Goal: Information Seeking & Learning: Learn about a topic

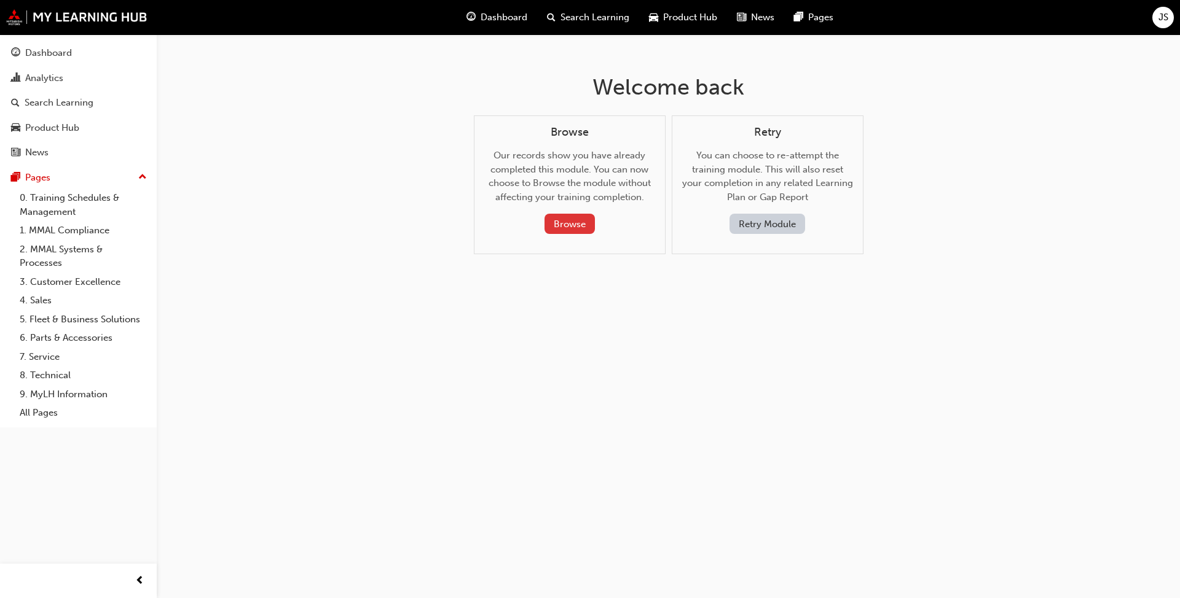
click at [572, 224] on button "Browse" at bounding box center [569, 224] width 50 height 20
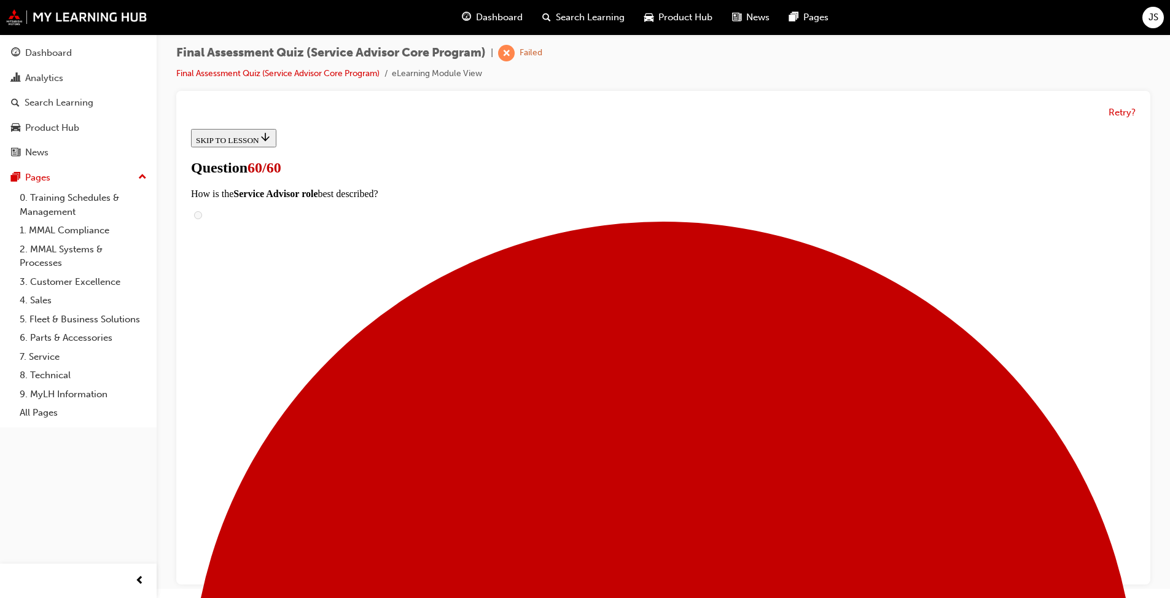
scroll to position [169, 0]
click at [347, 71] on link "Final Assessment Quiz (Service Advisor Core Program)" at bounding box center [277, 73] width 203 height 10
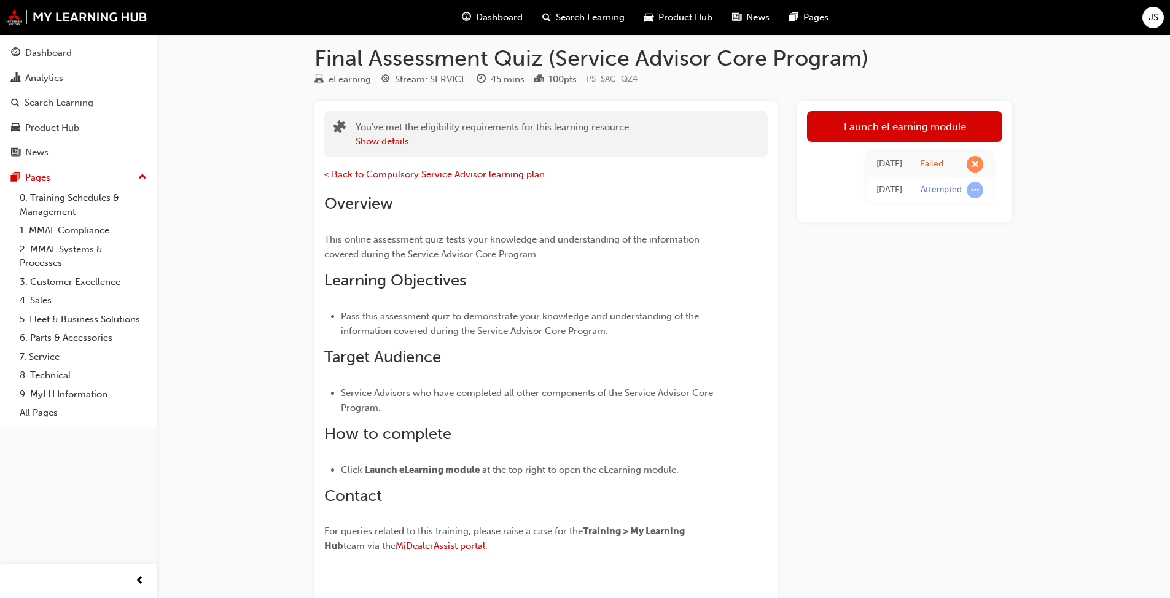
click at [912, 130] on link "Launch eLearning module" at bounding box center [904, 126] width 195 height 31
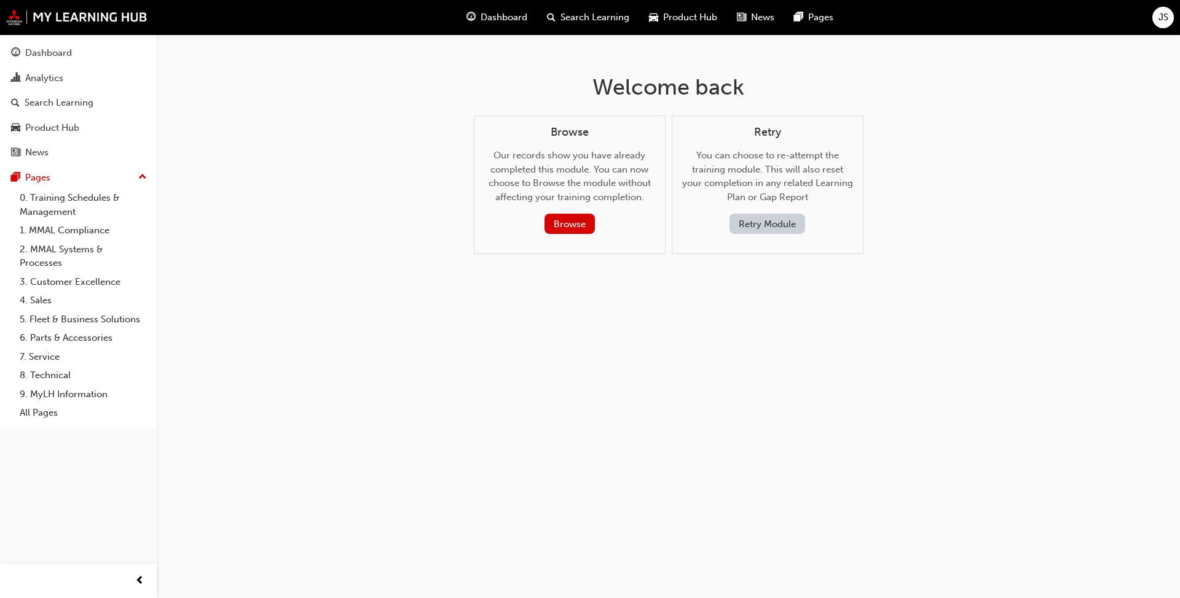
click at [764, 224] on button "Retry Module" at bounding box center [767, 224] width 76 height 20
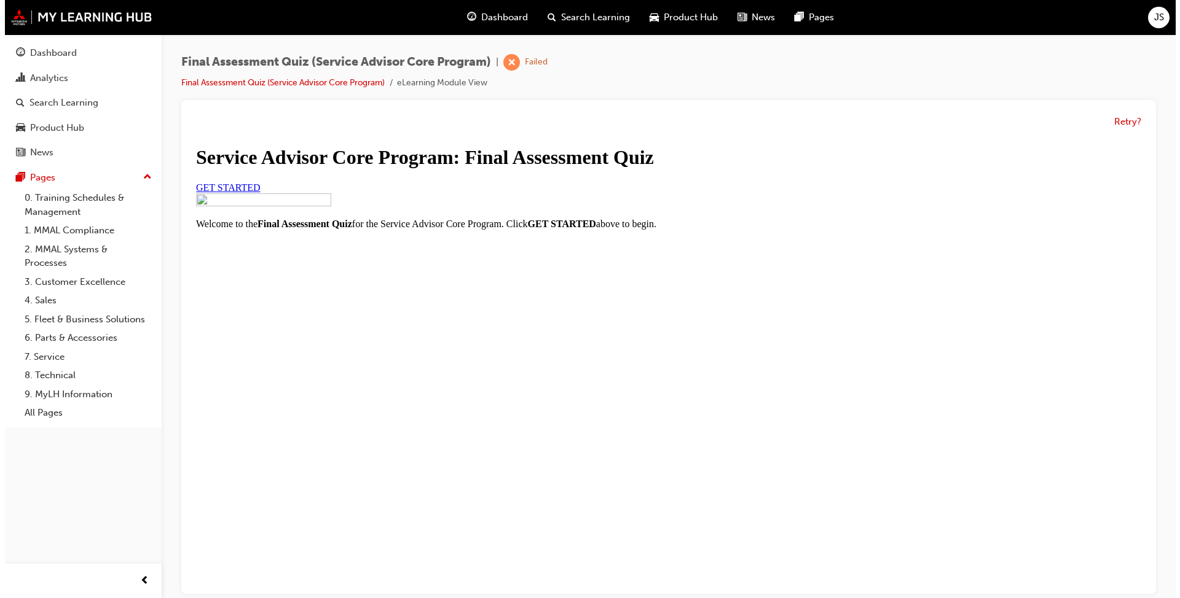
scroll to position [19, 0]
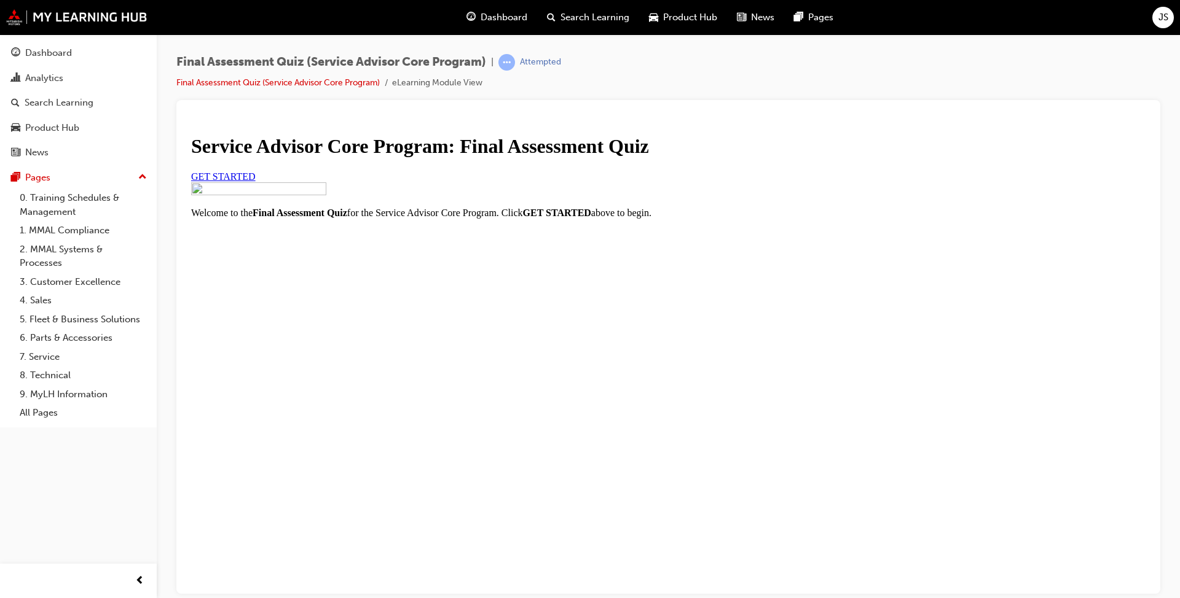
click at [256, 181] on link "GET STARTED" at bounding box center [223, 176] width 65 height 10
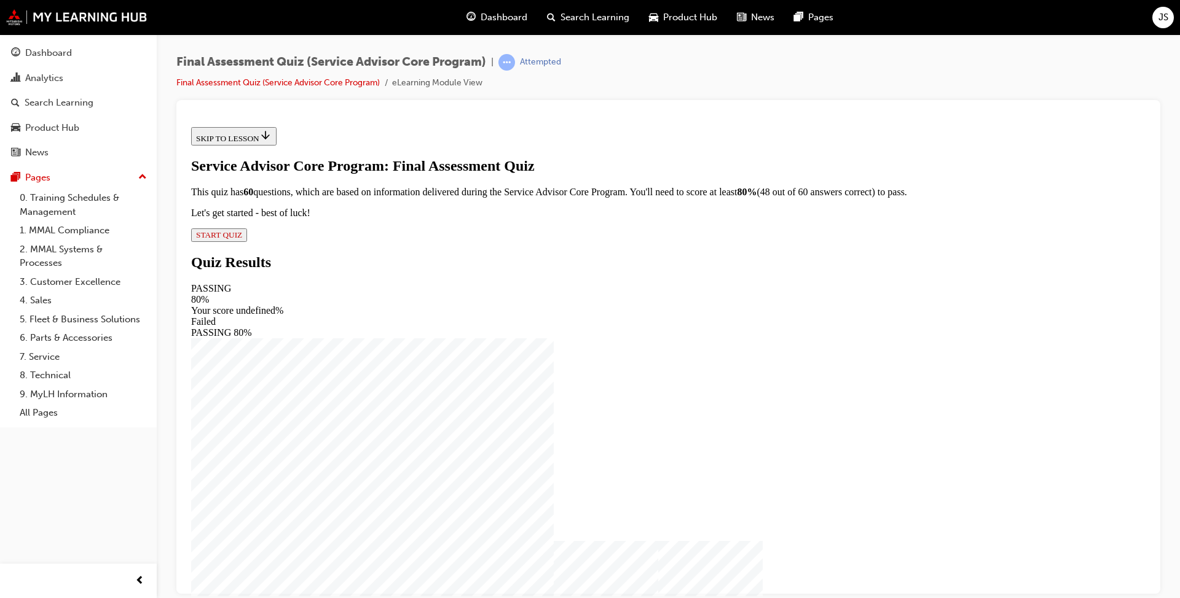
scroll to position [1, 0]
click at [242, 239] on span "START QUIZ" at bounding box center [219, 234] width 46 height 9
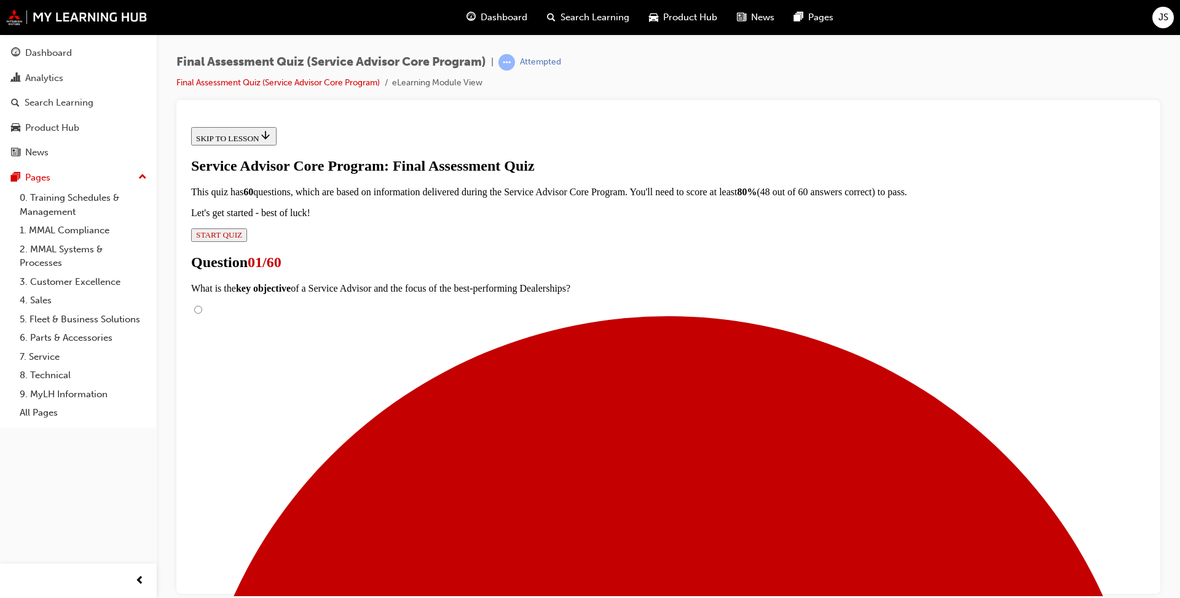
scroll to position [124, 0]
radio input "true"
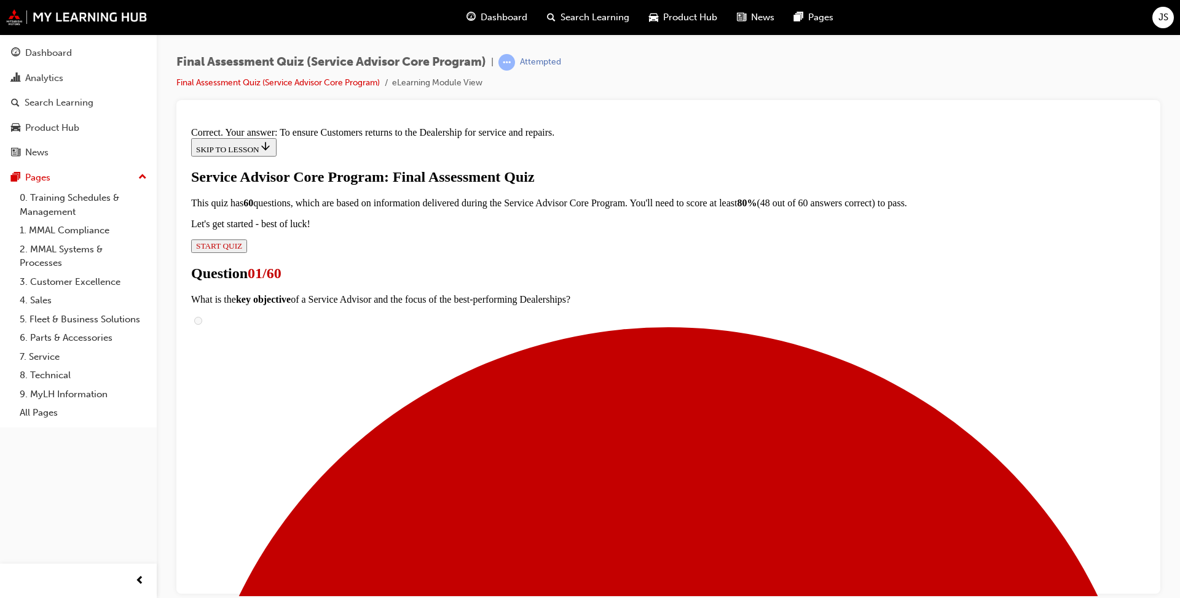
scroll to position [192, 0]
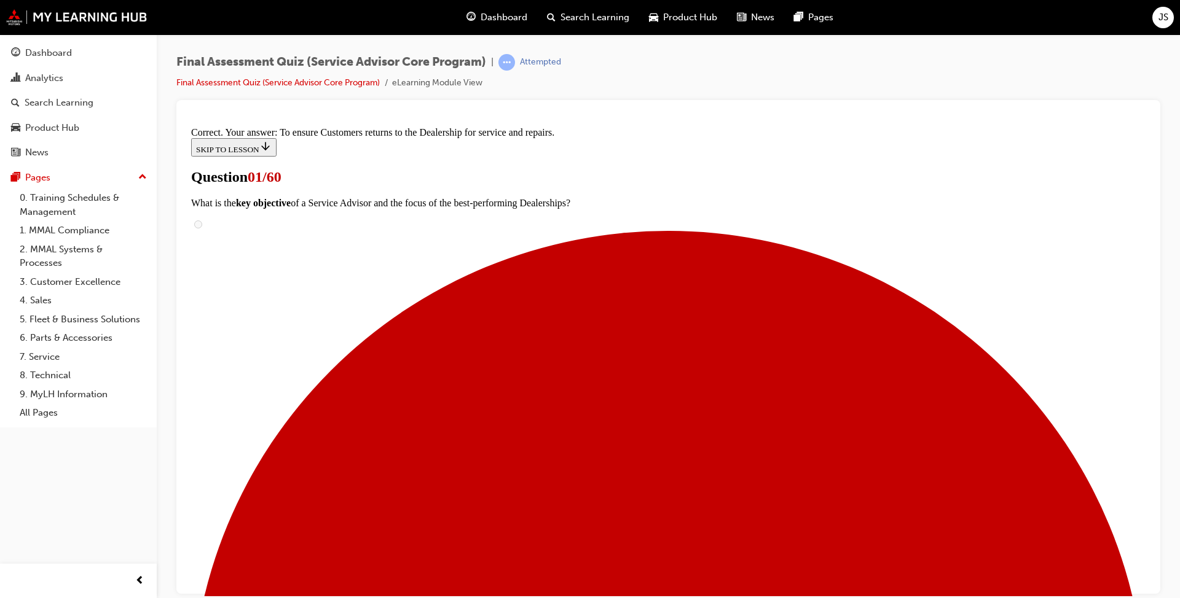
scroll to position [185, 0]
drag, startPoint x: 524, startPoint y: 240, endPoint x: 733, endPoint y: 248, distance: 209.0
drag, startPoint x: 652, startPoint y: 408, endPoint x: 764, endPoint y: 316, distance: 144.4
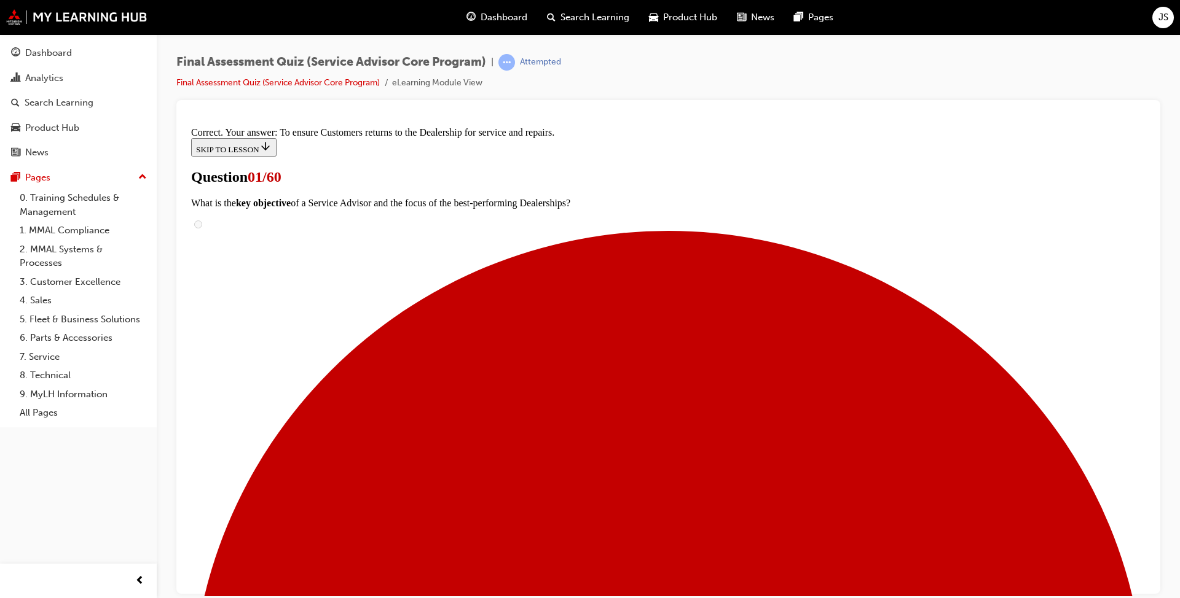
drag, startPoint x: 541, startPoint y: 444, endPoint x: 757, endPoint y: 382, distance: 224.2
drag, startPoint x: 578, startPoint y: 499, endPoint x: 807, endPoint y: 444, distance: 236.3
drag, startPoint x: 568, startPoint y: 497, endPoint x: 783, endPoint y: 498, distance: 215.0
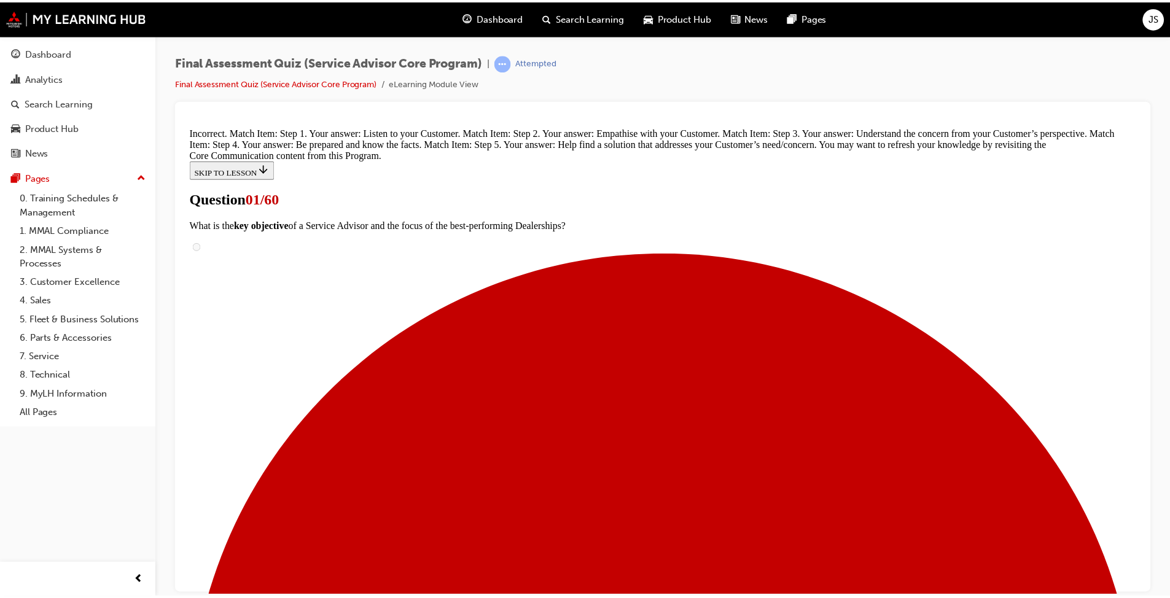
scroll to position [90, 0]
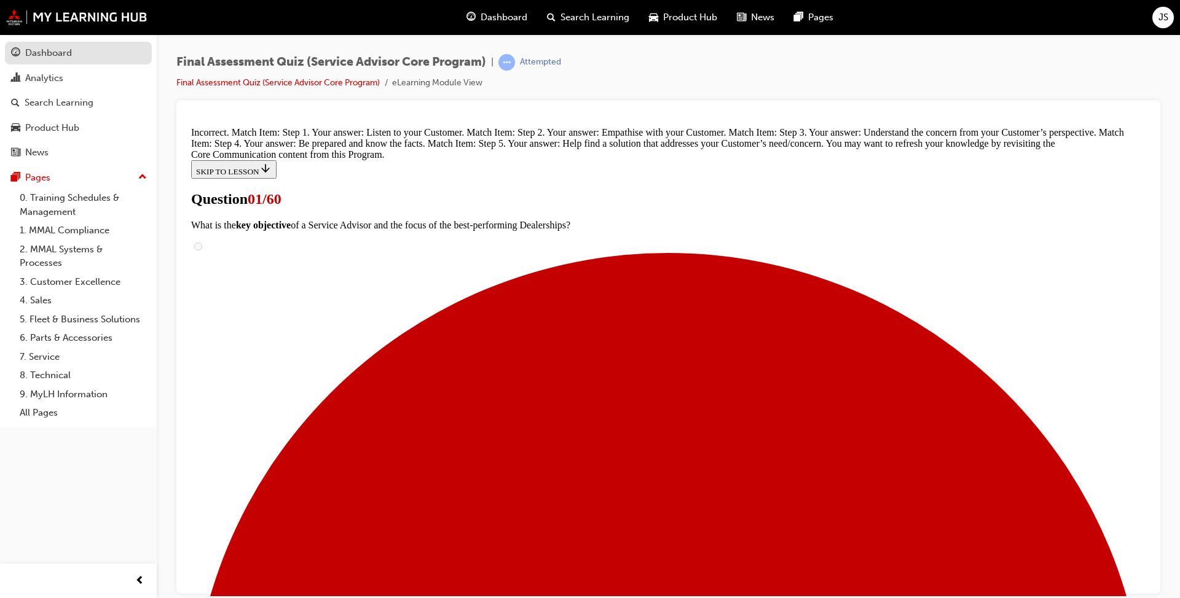
click at [46, 54] on div "Dashboard" at bounding box center [48, 53] width 47 height 14
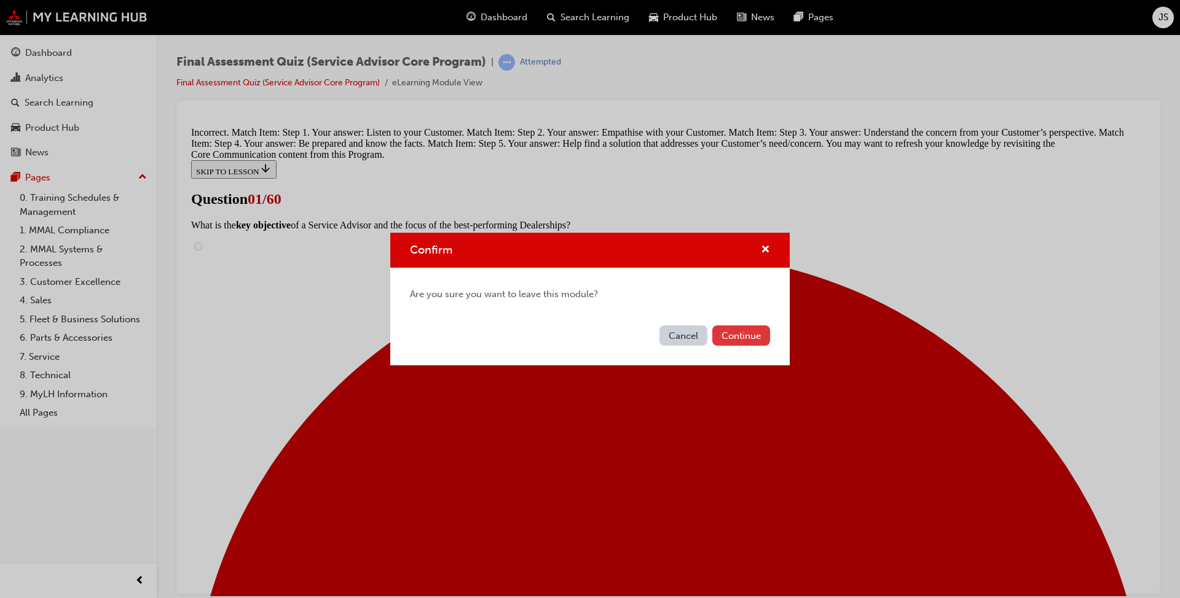
click at [752, 331] on button "Continue" at bounding box center [741, 336] width 58 height 20
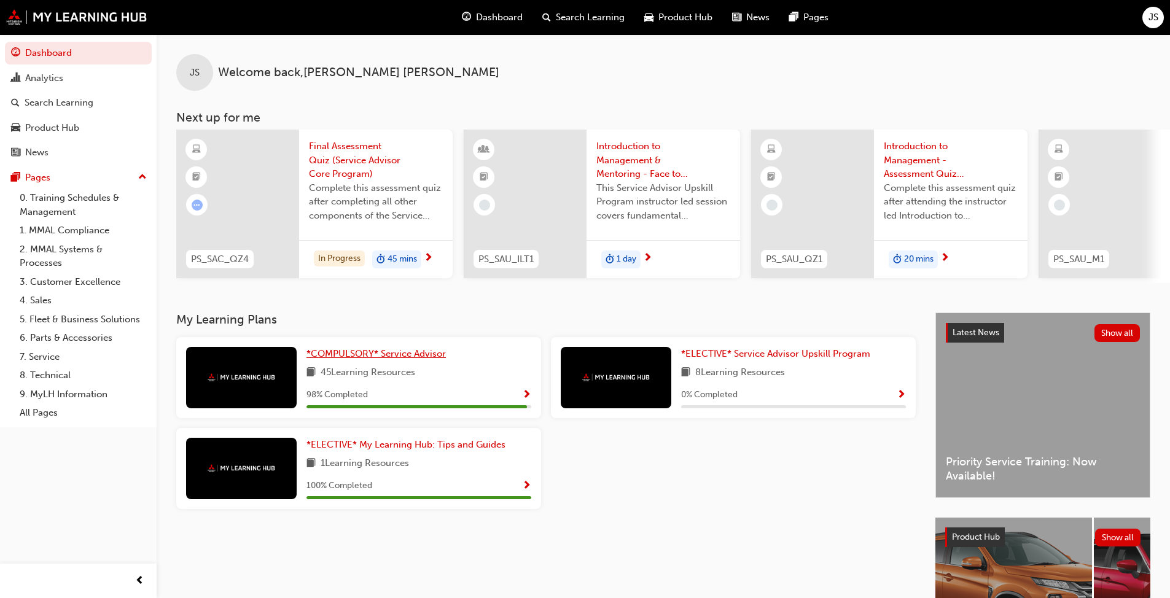
click at [366, 358] on span "*COMPULSORY* Service Advisor" at bounding box center [376, 353] width 139 height 11
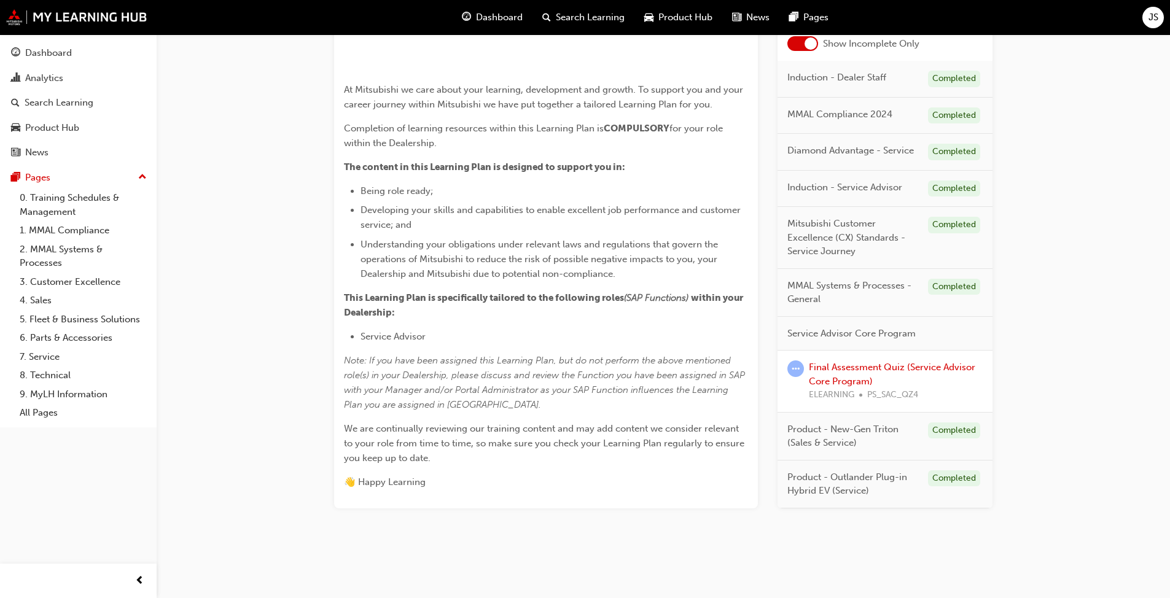
scroll to position [307, 0]
click at [852, 259] on span "Mitsubishi Customer Excellence (CX) Standards - Service Journey" at bounding box center [853, 238] width 131 height 42
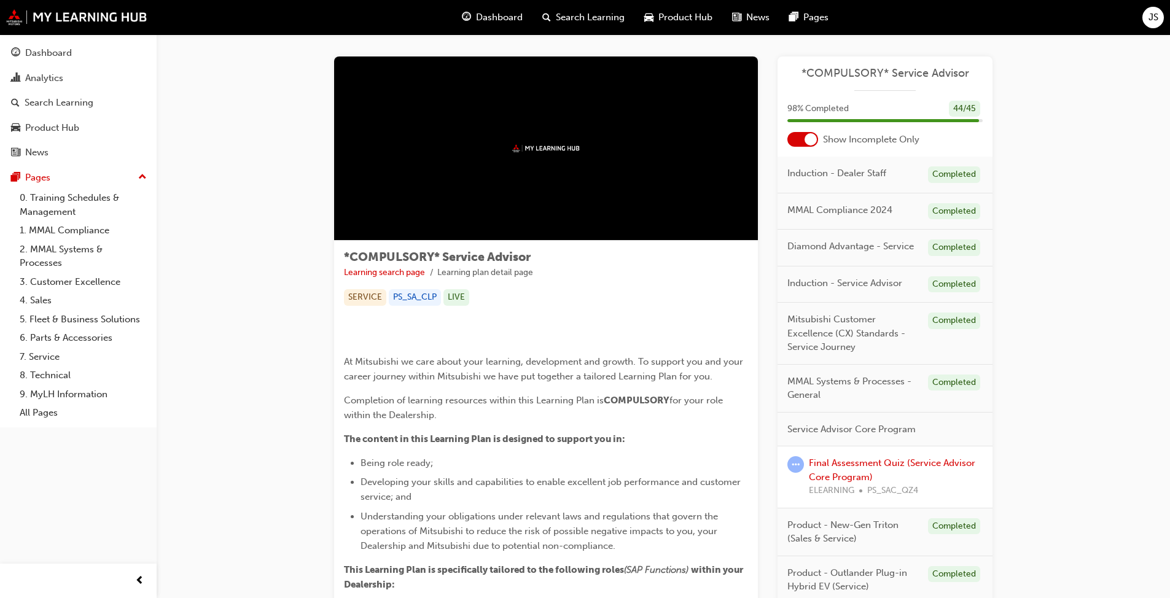
scroll to position [0, 0]
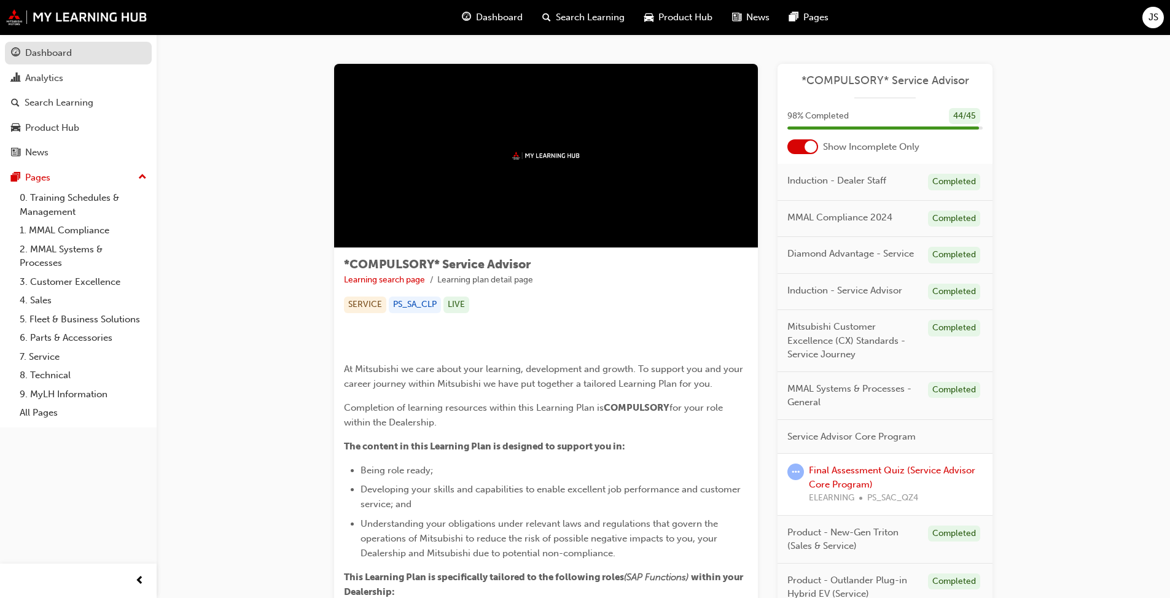
click at [38, 55] on div "Dashboard" at bounding box center [48, 53] width 47 height 14
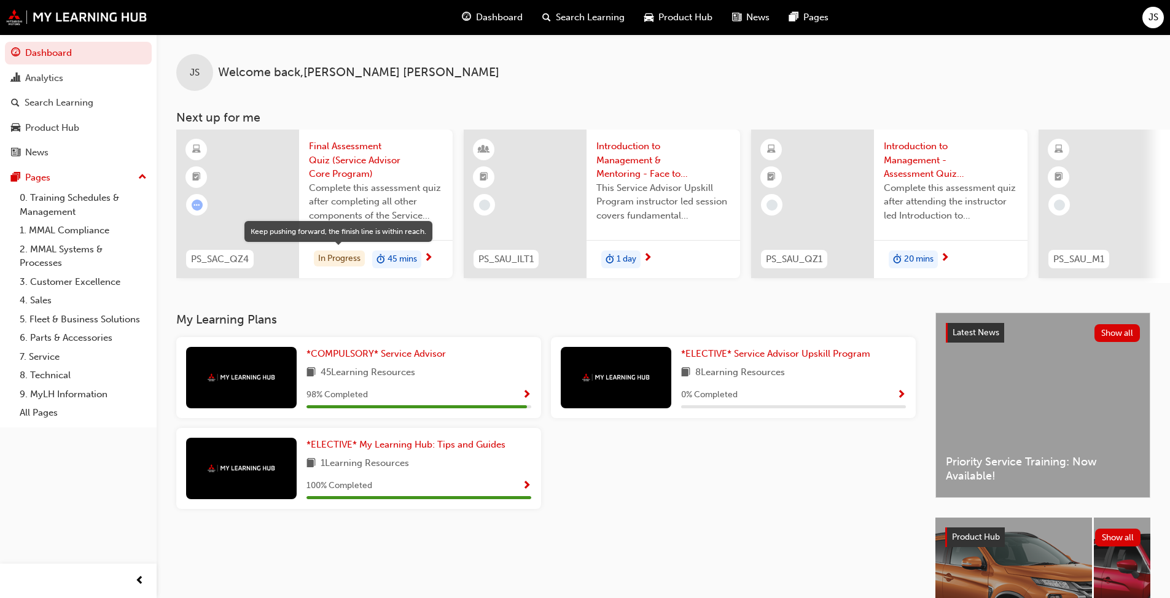
click at [335, 254] on div "In Progress" at bounding box center [339, 259] width 51 height 17
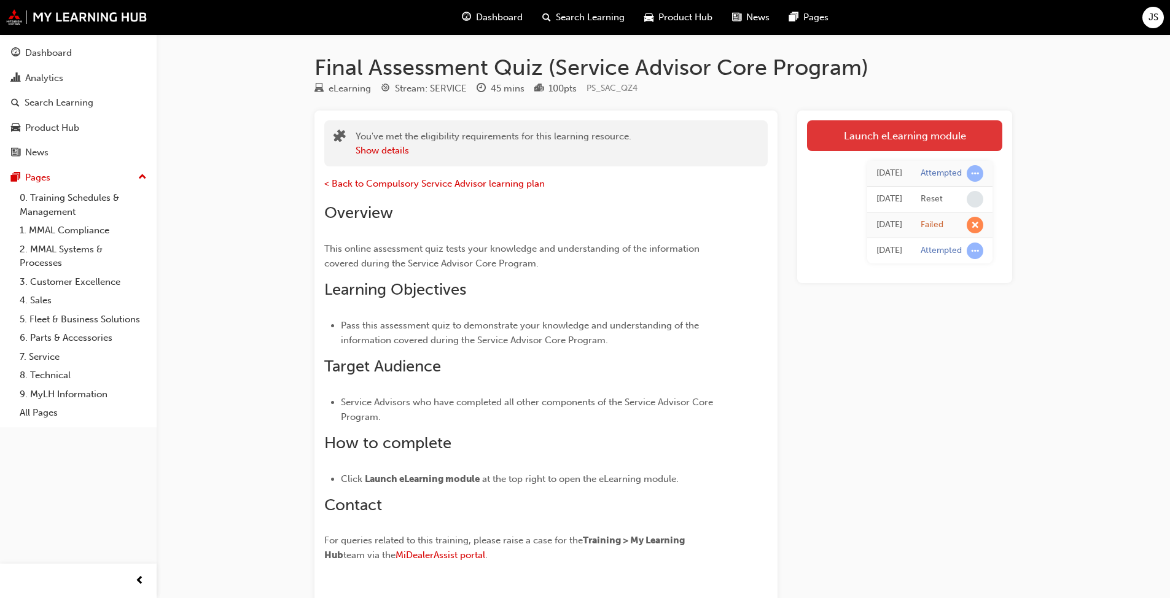
click at [947, 139] on link "Launch eLearning module" at bounding box center [904, 135] width 195 height 31
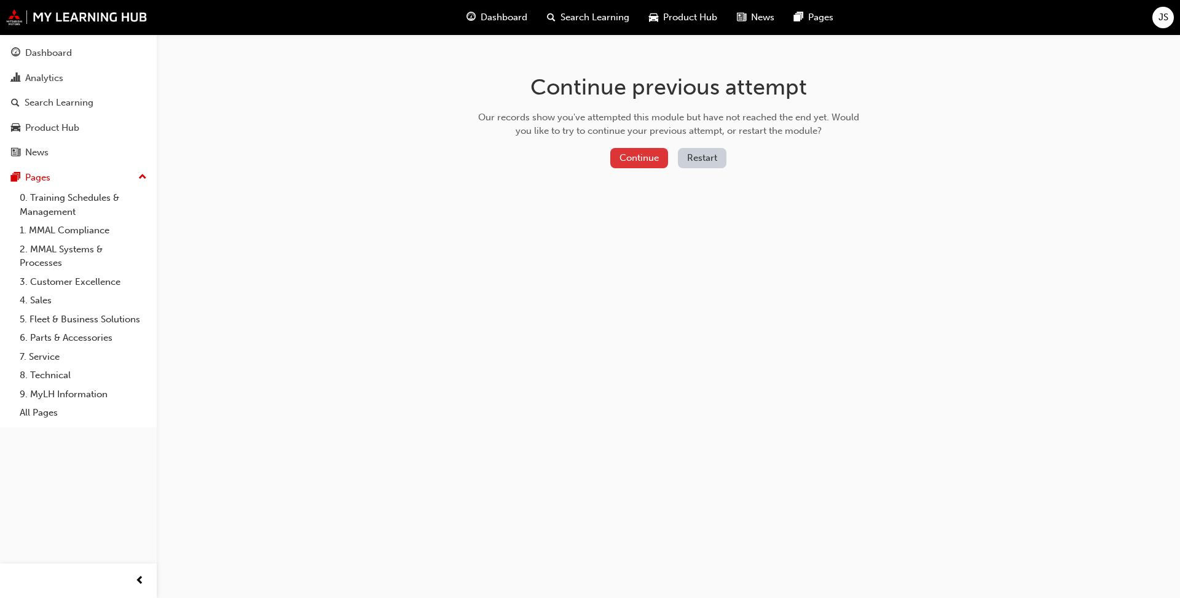
click at [651, 159] on button "Continue" at bounding box center [639, 158] width 58 height 20
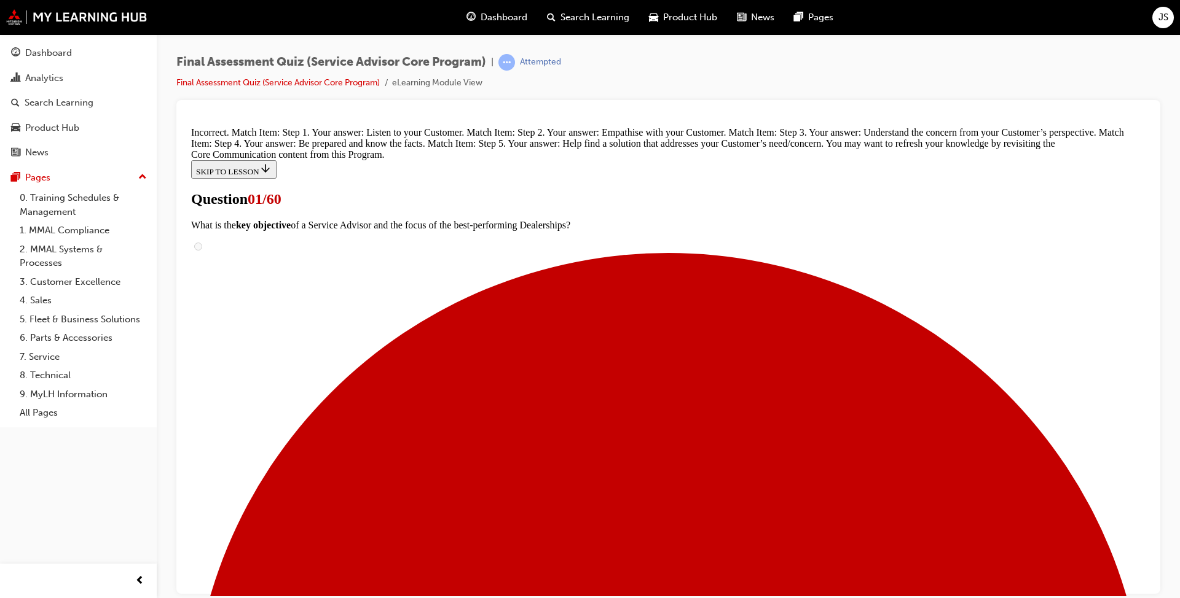
scroll to position [397, 0]
click at [511, 65] on span "learningRecordVerb_ATTEMPT-icon" at bounding box center [506, 62] width 17 height 17
click at [63, 63] on link "Dashboard" at bounding box center [78, 53] width 147 height 23
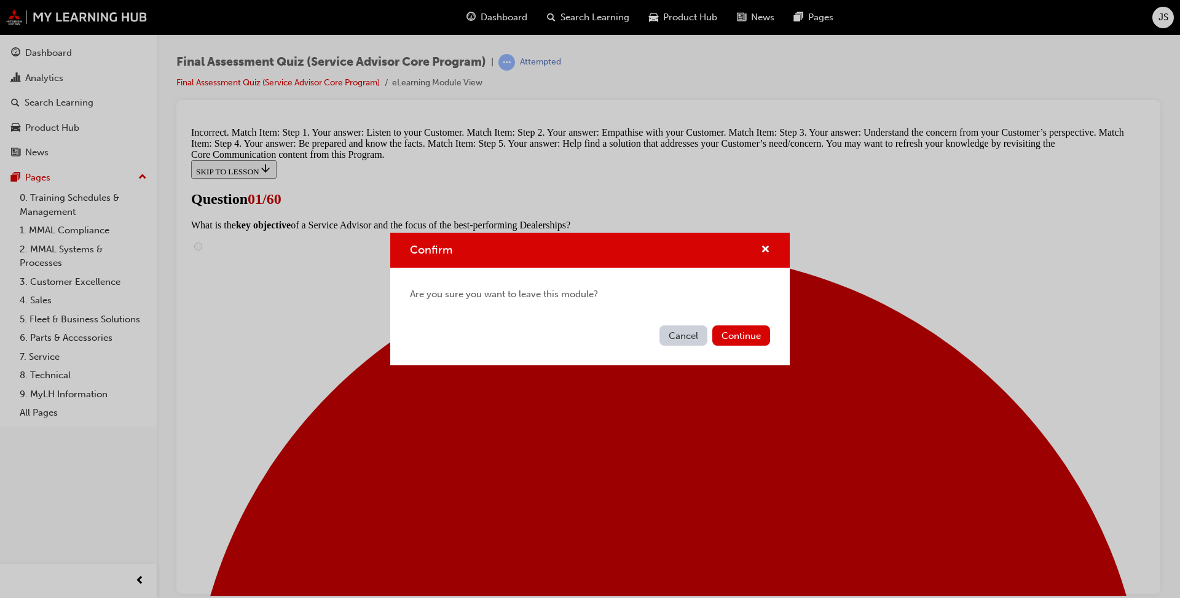
drag, startPoint x: 485, startPoint y: 211, endPoint x: 671, endPoint y: 334, distance: 222.7
click at [671, 334] on button "Cancel" at bounding box center [683, 336] width 48 height 20
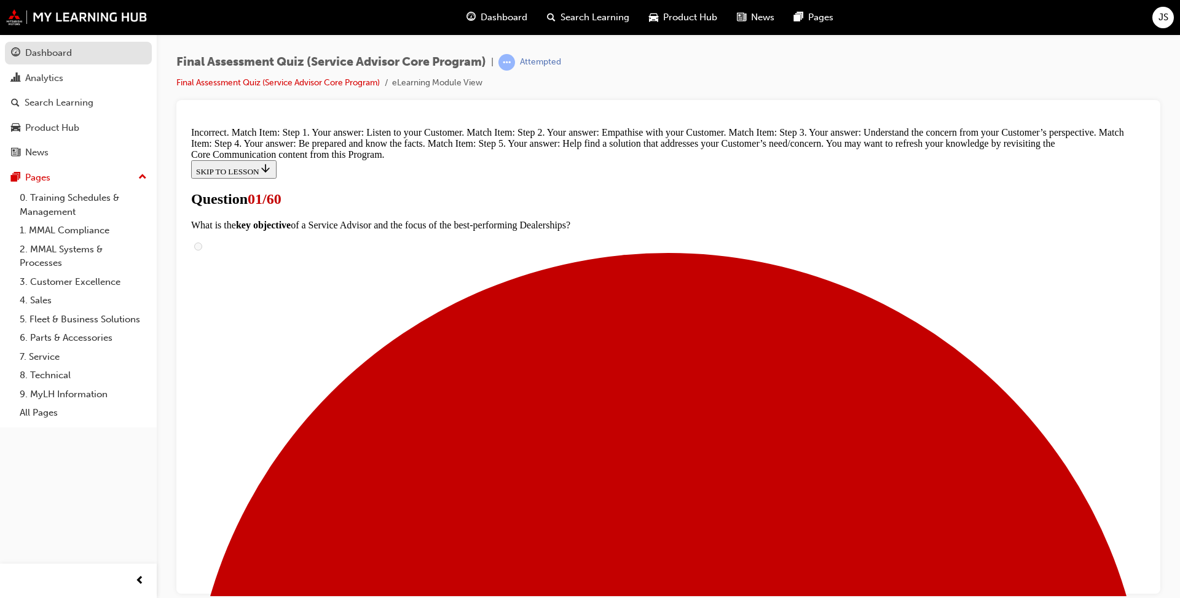
click at [65, 58] on div "Dashboard" at bounding box center [48, 53] width 47 height 14
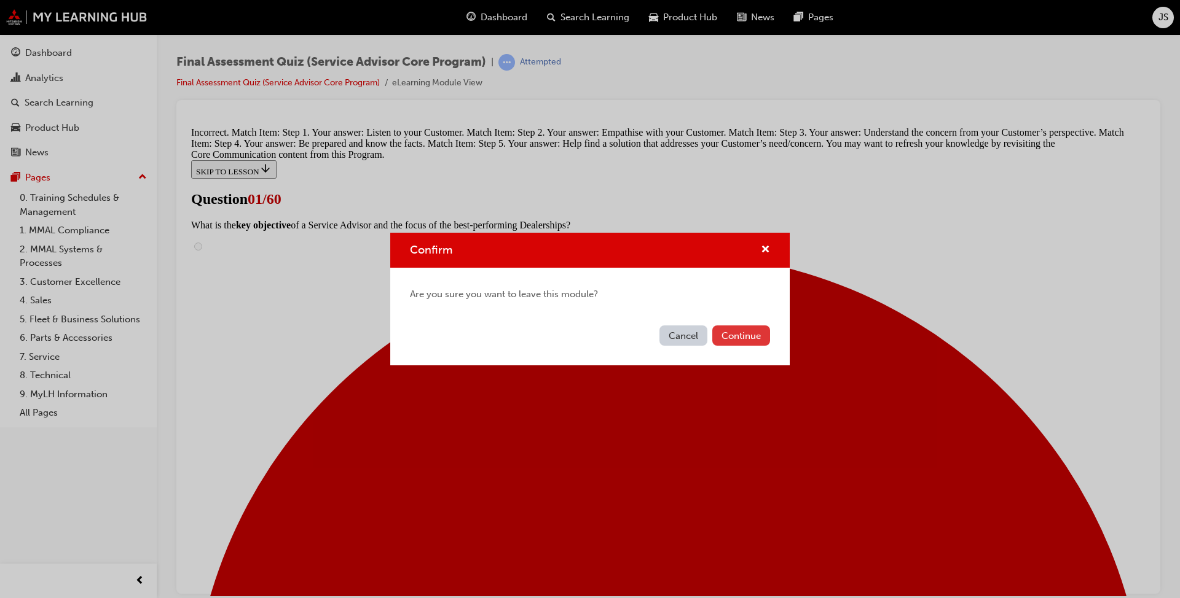
click at [738, 338] on button "Continue" at bounding box center [741, 336] width 58 height 20
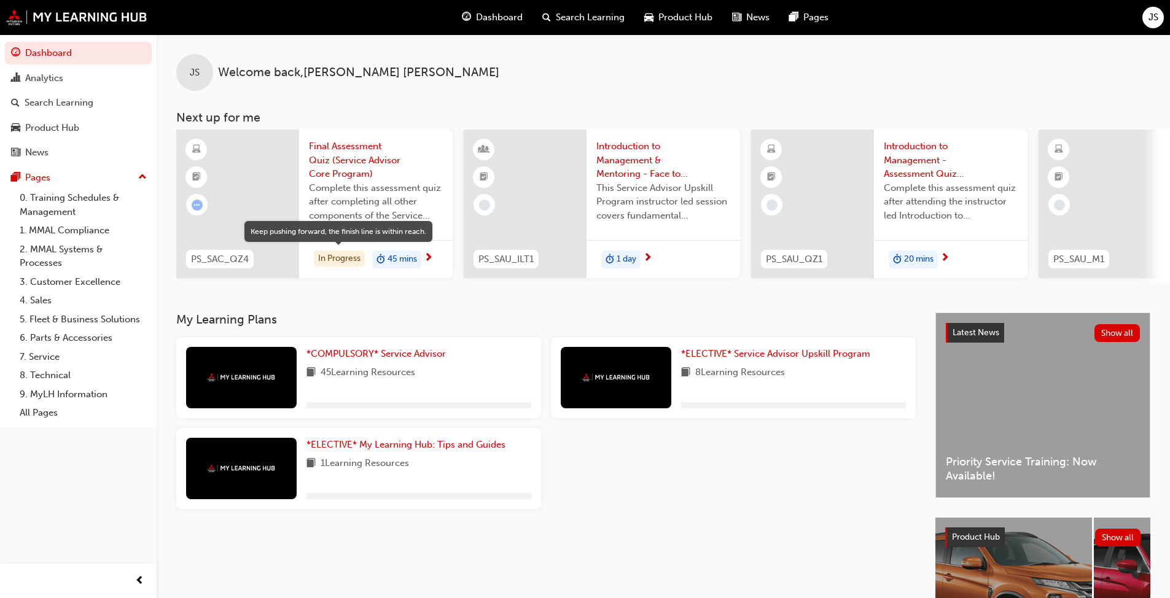
click at [337, 258] on div "In Progress" at bounding box center [339, 259] width 51 height 17
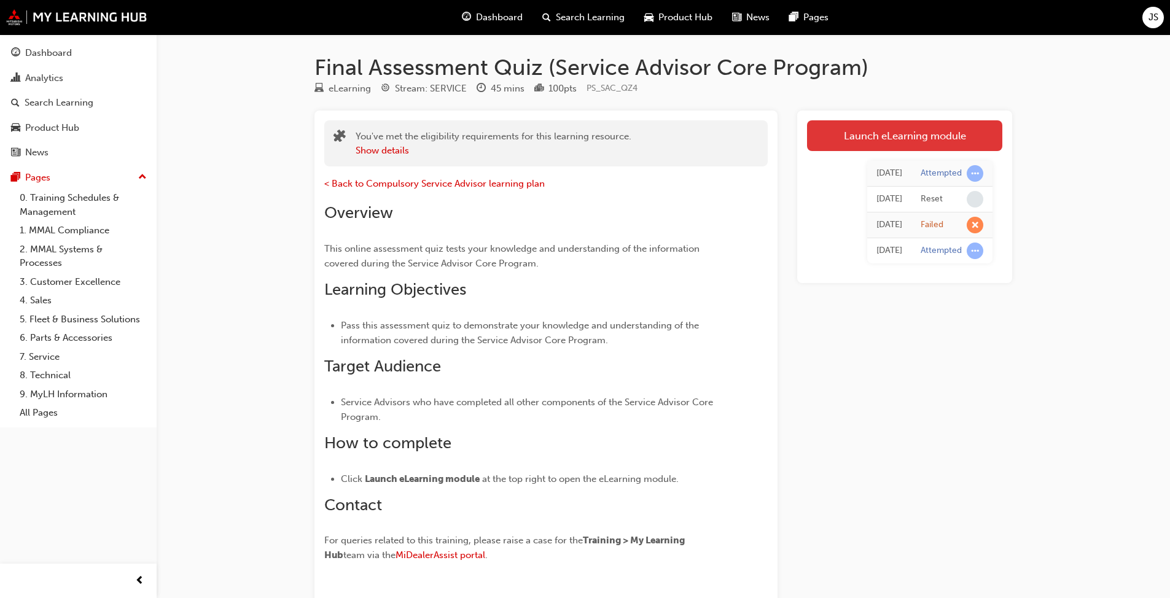
click at [859, 138] on link "Launch eLearning module" at bounding box center [904, 135] width 195 height 31
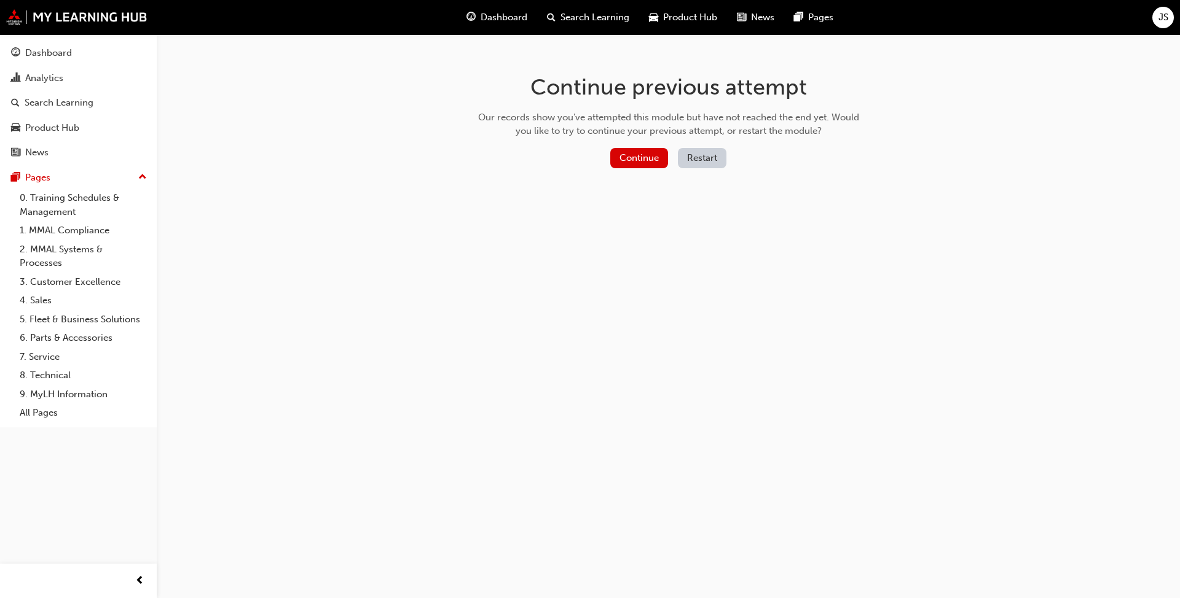
click at [709, 159] on button "Restart" at bounding box center [702, 158] width 49 height 20
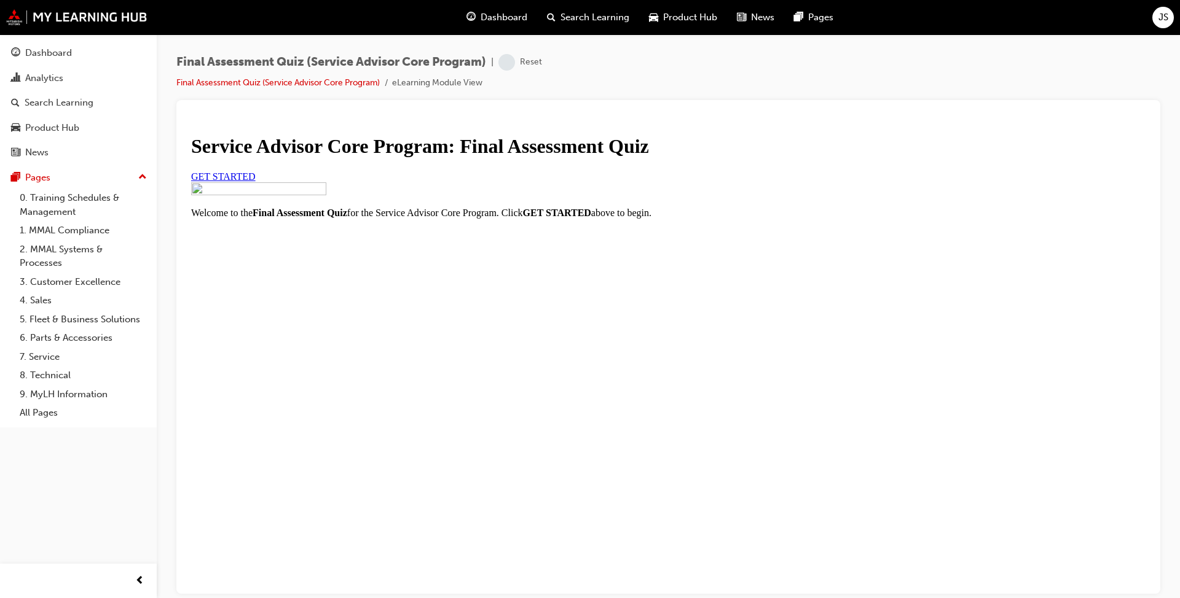
click at [256, 181] on span "GET STARTED" at bounding box center [223, 176] width 65 height 10
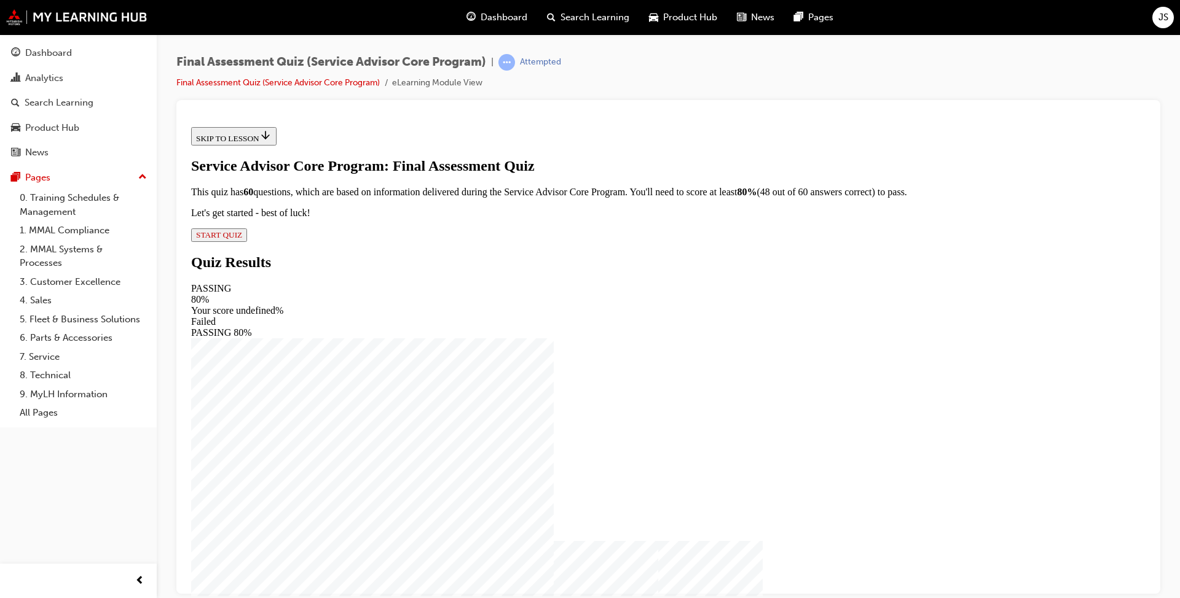
click at [242, 239] on span "START QUIZ" at bounding box center [219, 234] width 46 height 9
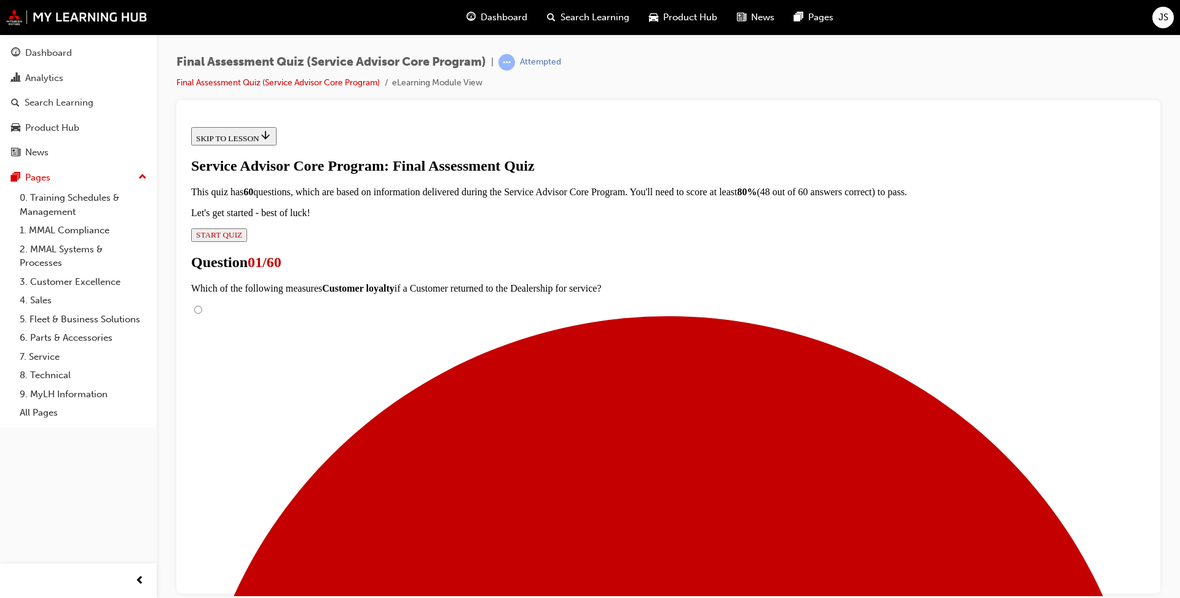
scroll to position [123, 0]
